Goal: Information Seeking & Learning: Learn about a topic

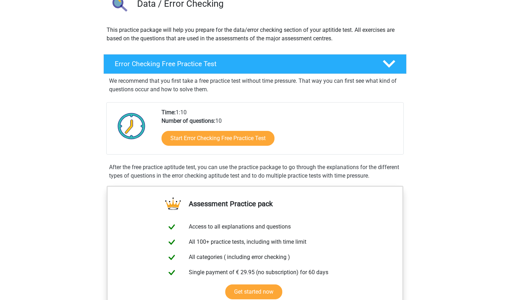
scroll to position [64, 0]
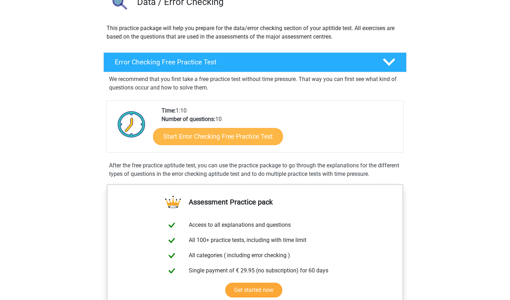
click at [226, 135] on link "Start Error Checking Free Practice Test" at bounding box center [218, 136] width 130 height 17
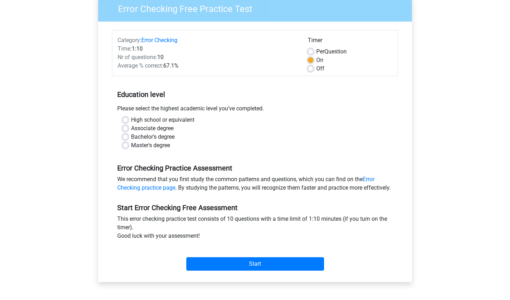
scroll to position [47, 0]
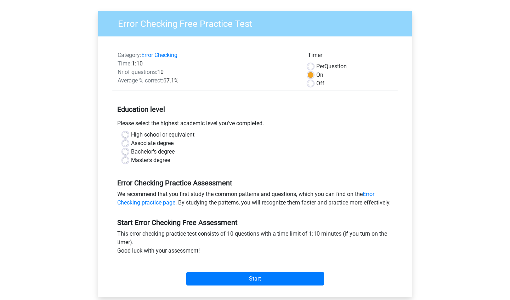
click at [131, 135] on label "High school or equivalent" at bounding box center [162, 135] width 63 height 9
click at [125, 135] on input "High school or equivalent" at bounding box center [126, 134] width 6 height 7
radio input "true"
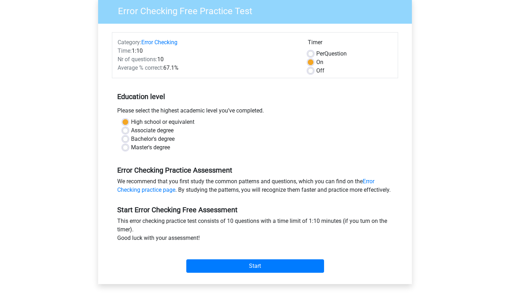
scroll to position [64, 0]
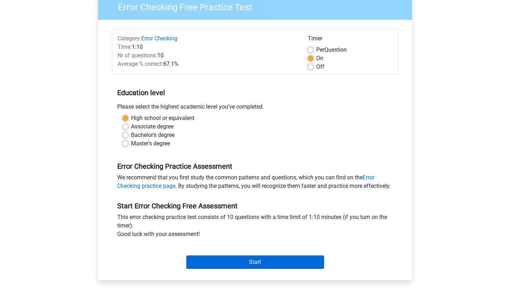
click at [236, 269] on input "Start" at bounding box center [255, 262] width 138 height 13
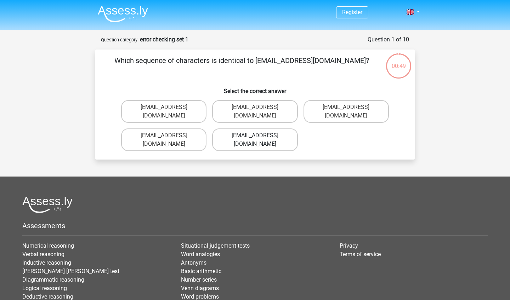
click at [252, 131] on label "Evie_Meade@jointmail.com.uk" at bounding box center [254, 140] width 85 height 23
click at [255, 136] on input "Evie_Meade@jointmail.com.uk" at bounding box center [257, 138] width 5 height 5
radio input "true"
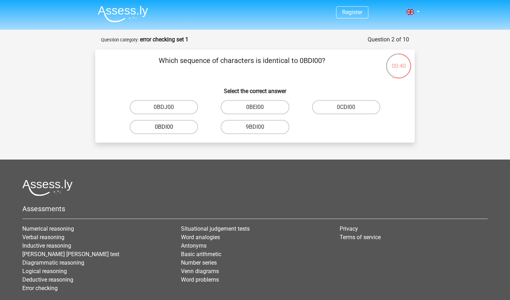
click at [181, 129] on label "0BDI00" at bounding box center [164, 127] width 68 height 14
click at [169, 129] on input "0BDI00" at bounding box center [166, 129] width 5 height 5
radio input "true"
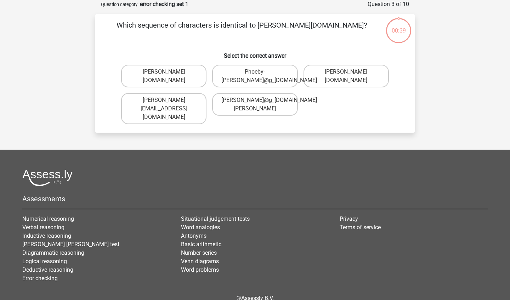
scroll to position [1, 0]
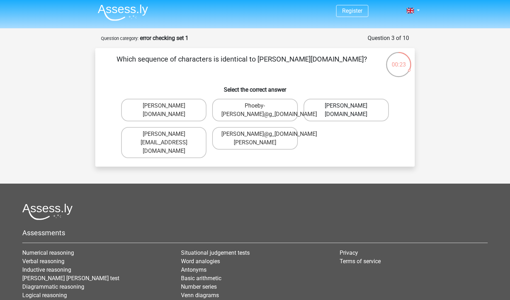
click at [359, 117] on label "Phoebe-Patterson@g_mail.gr" at bounding box center [346, 110] width 85 height 23
click at [351, 111] on input "Phoebe-Patterson@g_mail.gr" at bounding box center [348, 108] width 5 height 5
radio input "true"
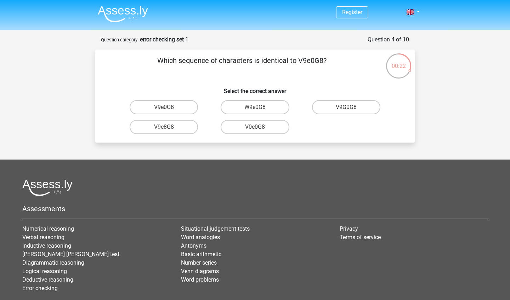
scroll to position [0, 0]
click at [271, 107] on label "W9e0G8" at bounding box center [255, 107] width 68 height 14
click at [260, 107] on input "W9e0G8" at bounding box center [257, 109] width 5 height 5
radio input "true"
click at [172, 108] on label "91051S" at bounding box center [164, 107] width 68 height 14
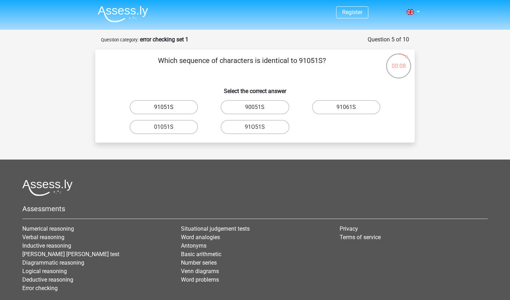
click at [169, 108] on input "91051S" at bounding box center [166, 109] width 5 height 5
radio input "true"
